Goal: Task Accomplishment & Management: Manage account settings

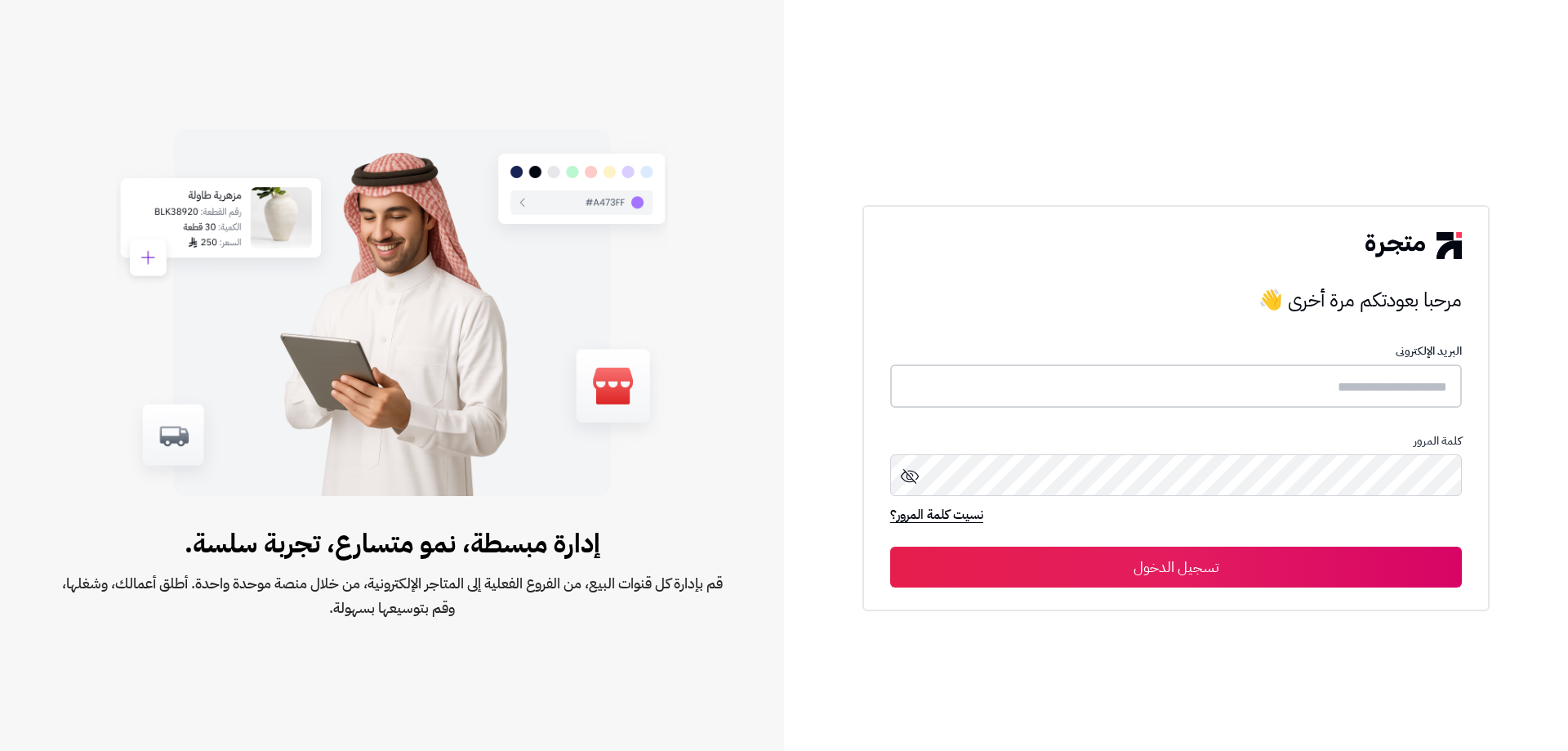
type input "******"
click at [1273, 570] on button "تسجيل الدخول" at bounding box center [1176, 565] width 572 height 41
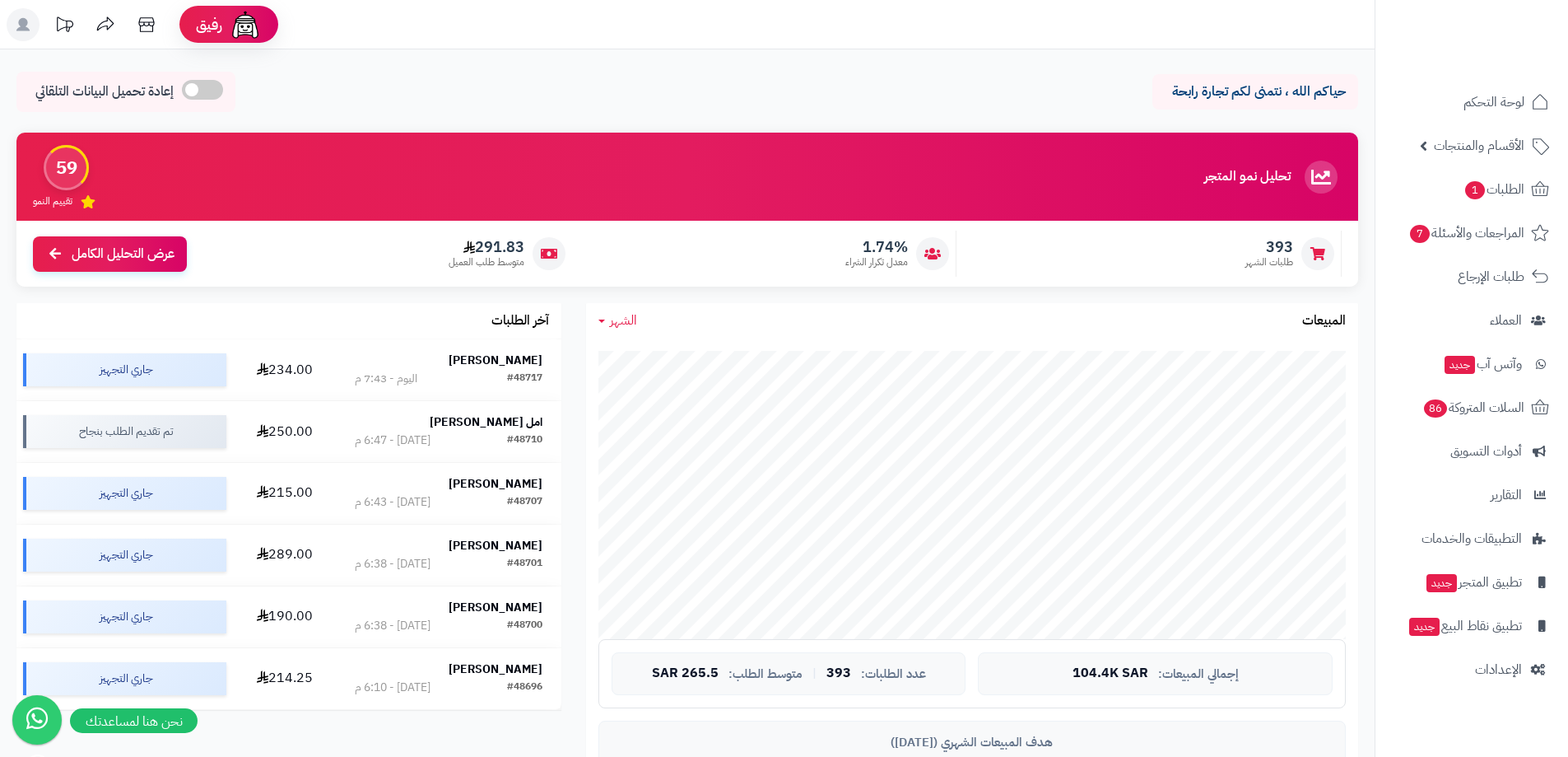
click at [722, 246] on div "1.74% معدل تكرار الشراء" at bounding box center [769, 253] width 377 height 46
click at [1423, 182] on link "الطلبات 1" at bounding box center [1471, 189] width 173 height 40
